Goal: Use online tool/utility

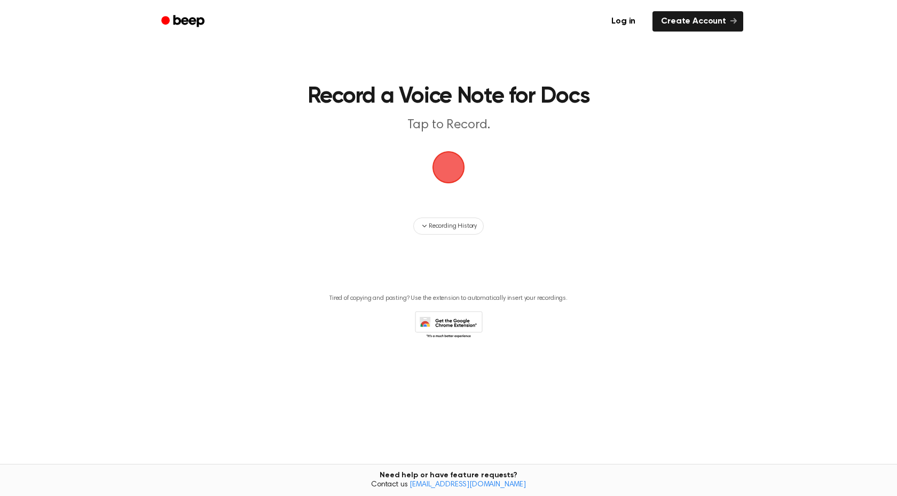
click at [442, 184] on span "button" at bounding box center [449, 167] width 33 height 33
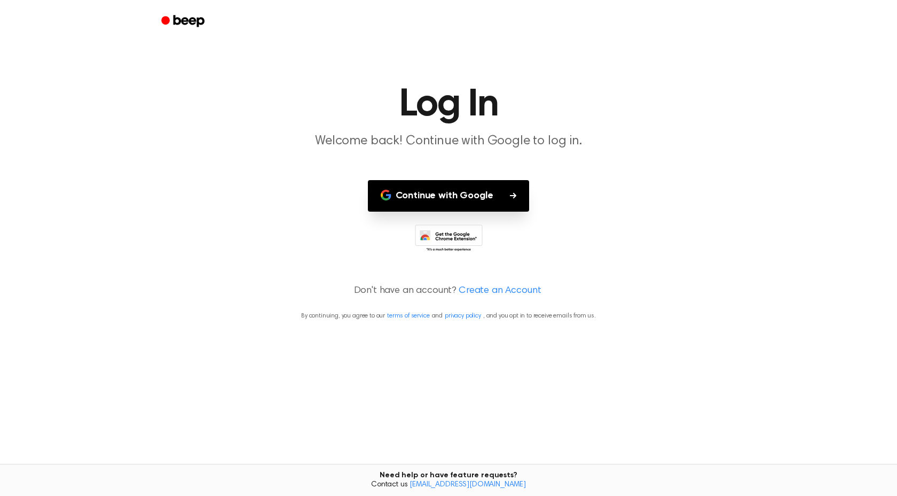
click at [449, 197] on button "Continue with Google" at bounding box center [449, 196] width 162 height 32
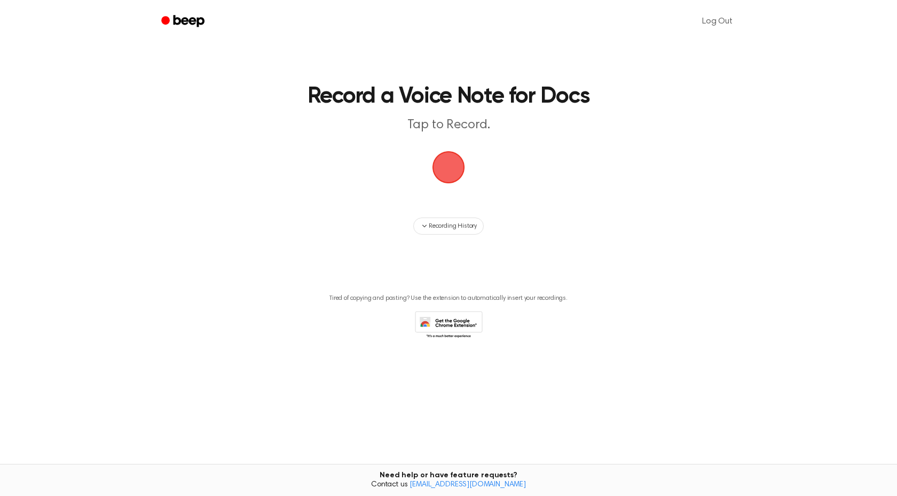
click at [452, 176] on span "button" at bounding box center [448, 167] width 35 height 35
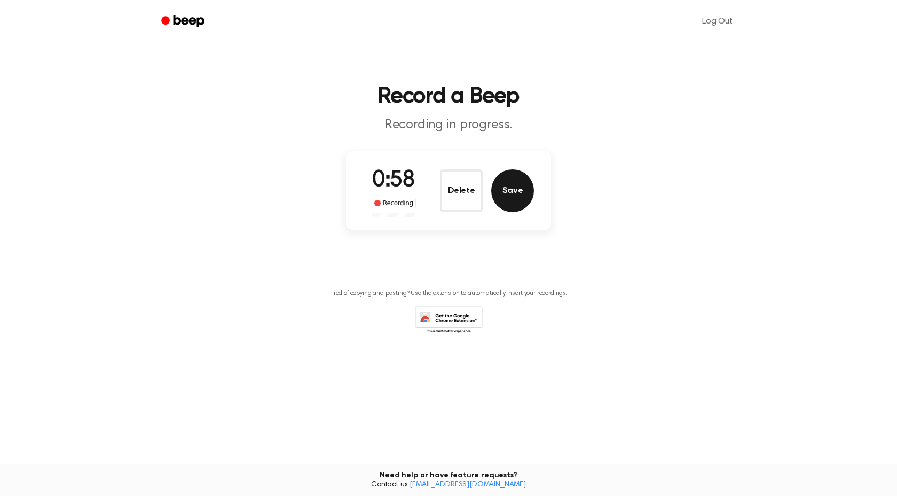
click at [531, 196] on button "Save" at bounding box center [512, 190] width 43 height 43
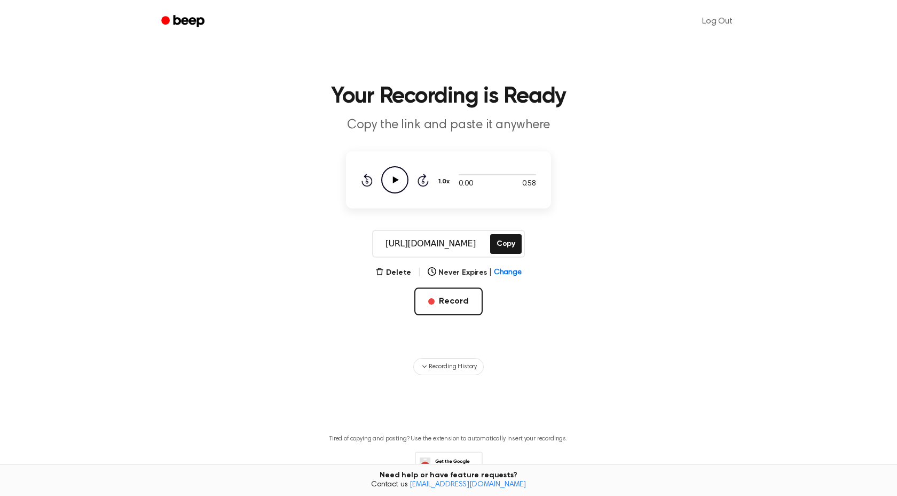
click at [397, 179] on icon at bounding box center [396, 179] width 6 height 7
click at [397, 179] on icon at bounding box center [394, 179] width 5 height 7
click at [501, 239] on button "Copy" at bounding box center [506, 244] width 32 height 20
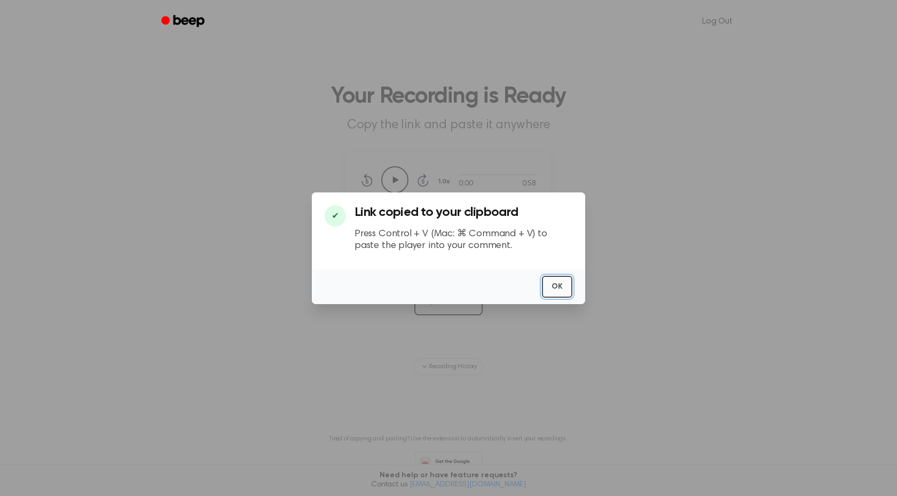
click at [568, 286] on button "OK" at bounding box center [557, 287] width 30 height 22
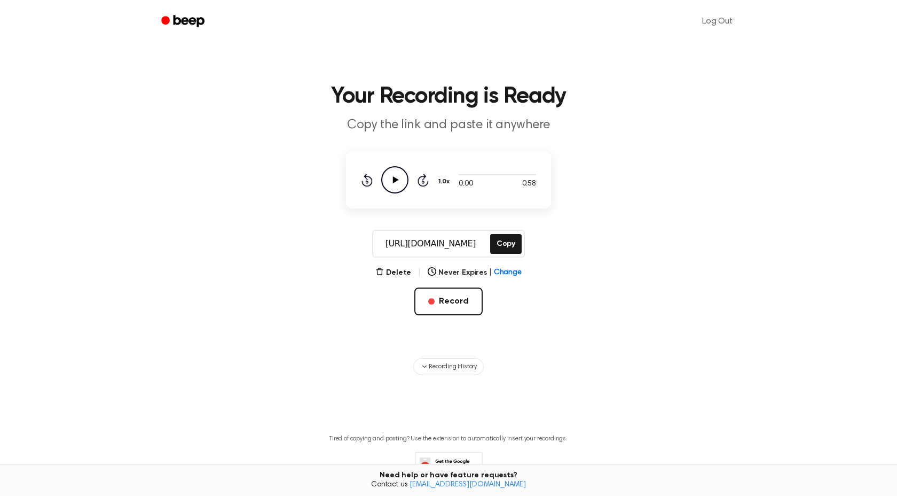
click at [578, 138] on main "Your Recording is Ready Copy the link and paste it anywhere 0:00 0:58 1.0x Rewi…" at bounding box center [448, 255] width 897 height 510
click at [465, 365] on span "Recording History" at bounding box center [453, 366] width 48 height 10
click at [424, 108] on header "Your Recording is Ready Copy the link and paste it anywhere" at bounding box center [448, 109] width 871 height 49
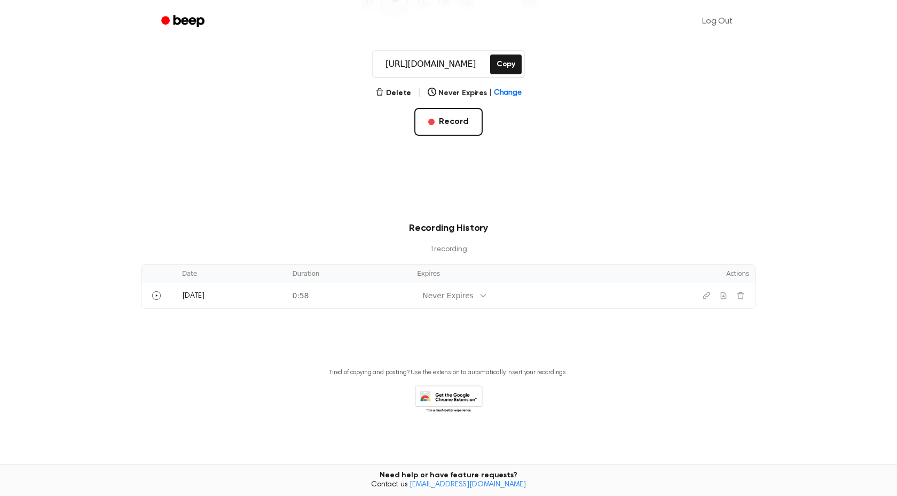
click at [576, 233] on h3 "Recording History" at bounding box center [448, 228] width 581 height 14
